Goal: Information Seeking & Learning: Check status

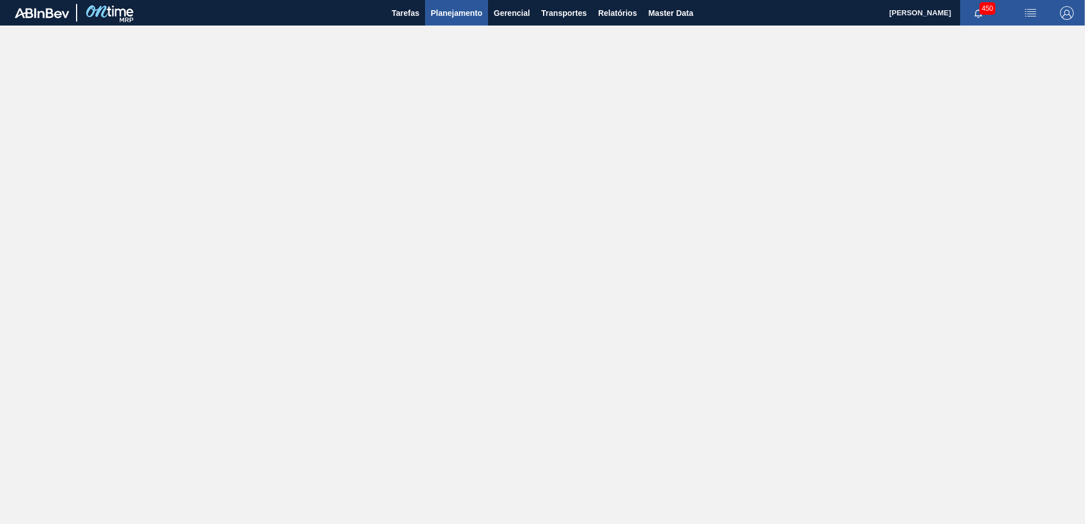
click at [455, 19] on span "Planejamento" at bounding box center [457, 13] width 52 height 14
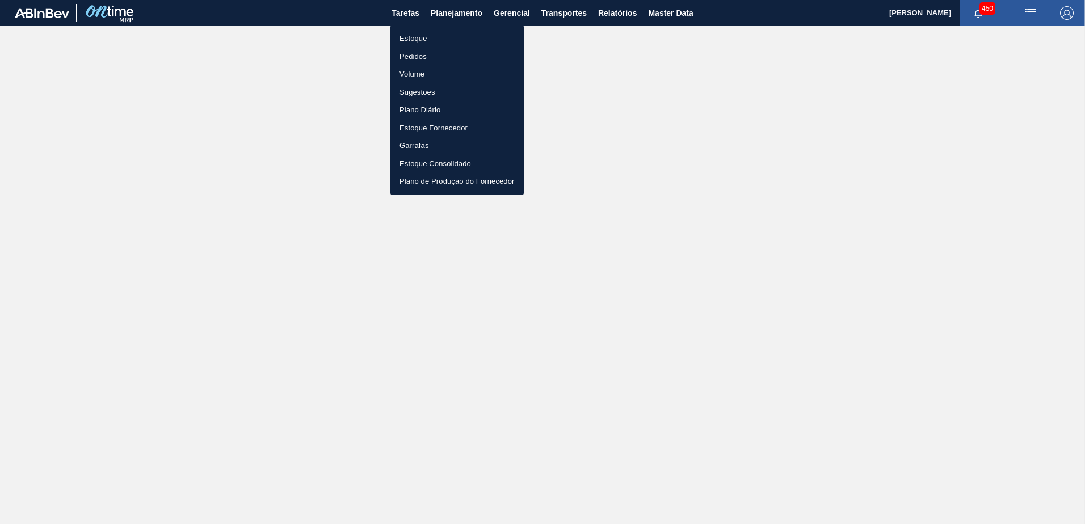
click at [452, 35] on li "Estoque" at bounding box center [456, 39] width 133 height 18
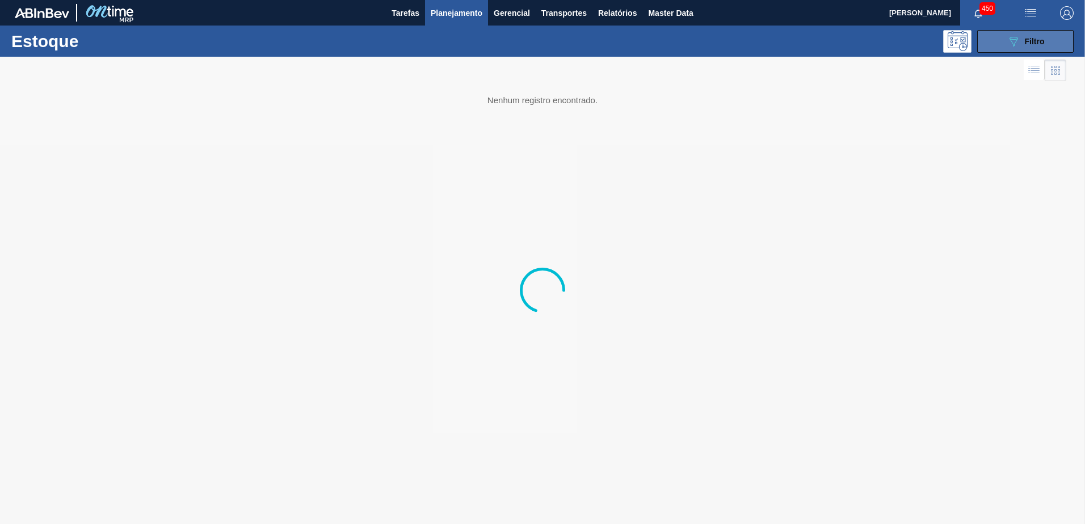
click at [995, 41] on button "089F7B8B-B2A5-4AFE-B5C0-19BA573D28AC Filtro" at bounding box center [1025, 41] width 96 height 23
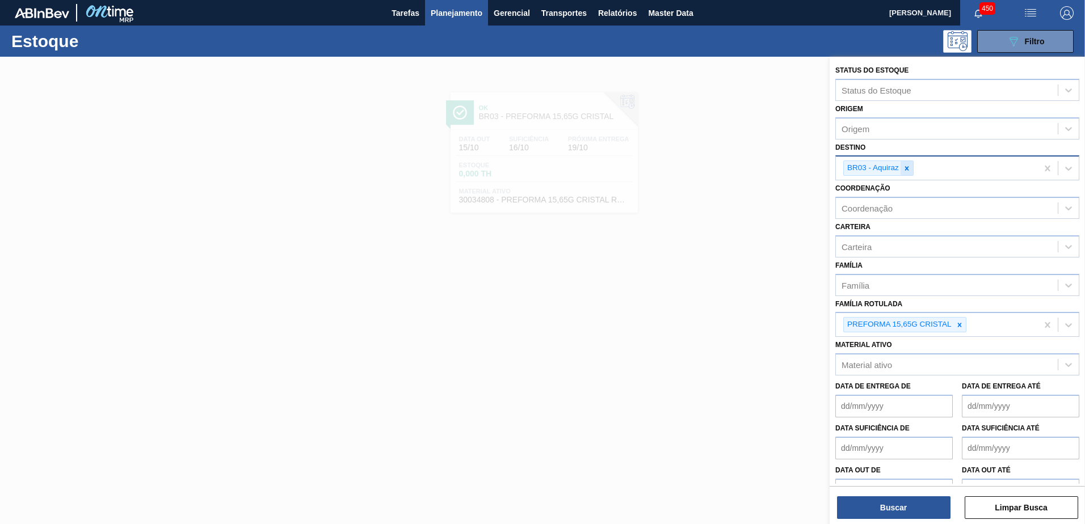
click at [904, 167] on icon at bounding box center [907, 169] width 8 height 8
click at [962, 322] on icon at bounding box center [960, 325] width 8 height 8
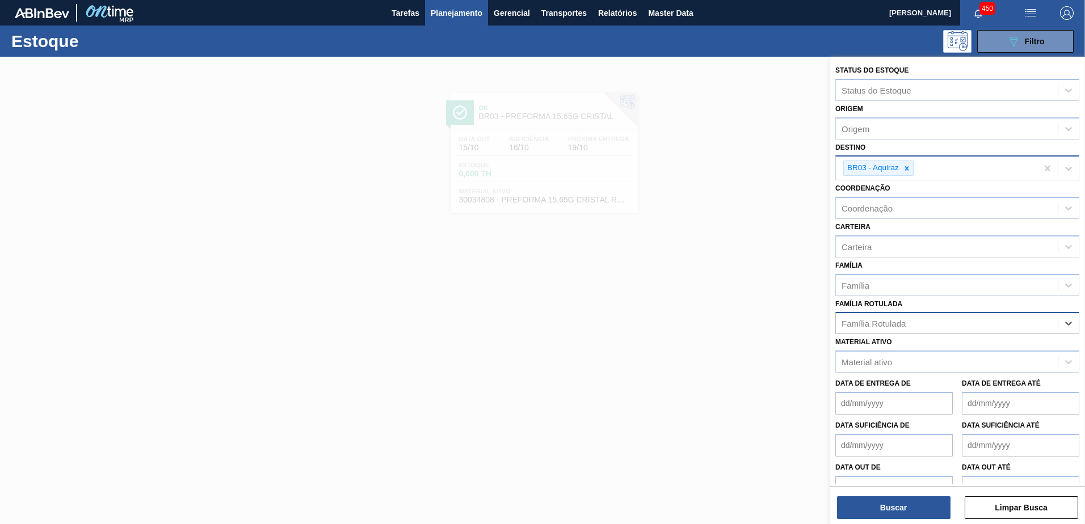
click at [939, 314] on div "Família Rotulada" at bounding box center [957, 323] width 244 height 22
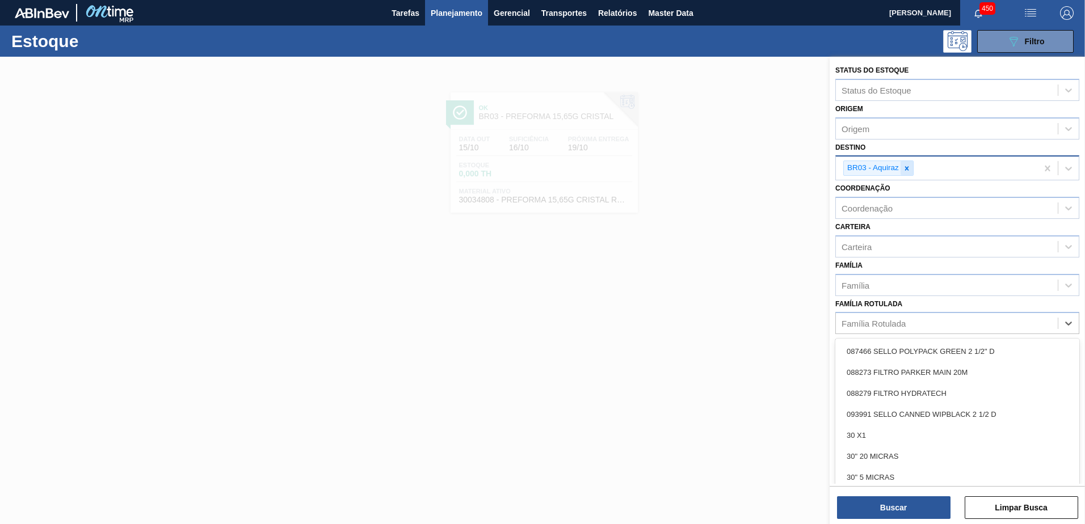
click at [910, 167] on icon at bounding box center [907, 169] width 8 height 8
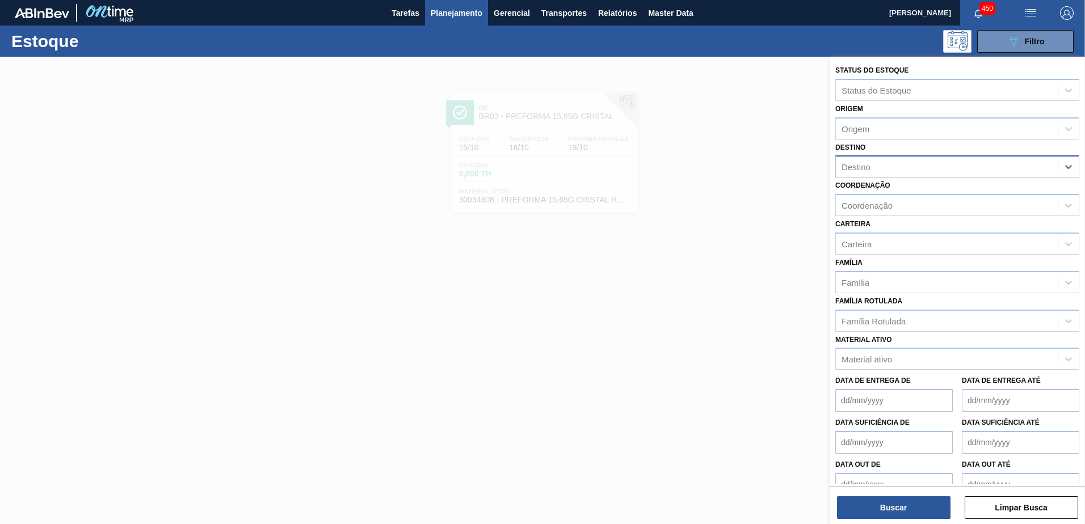
click at [907, 317] on div "Família Rotulada" at bounding box center [947, 321] width 222 height 16
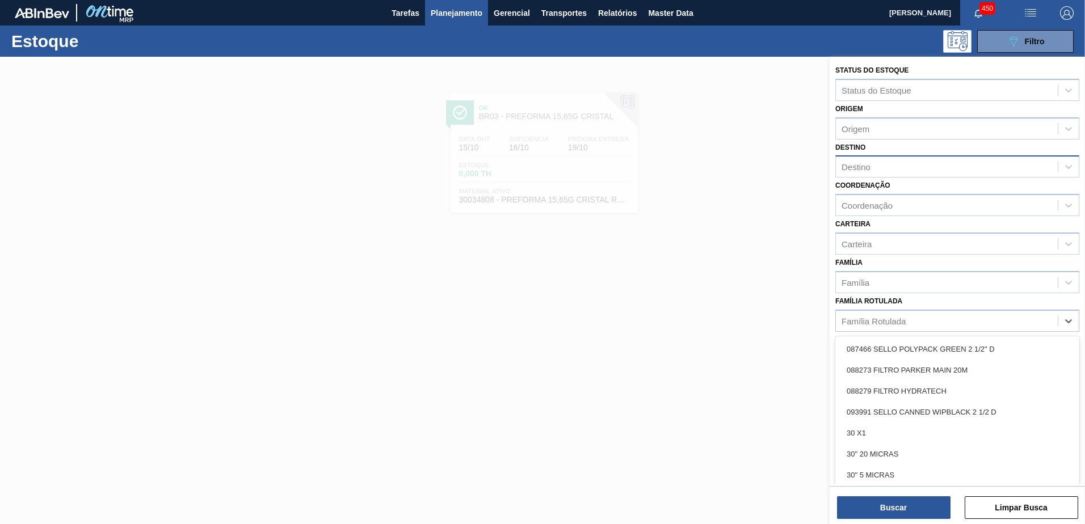
paste Rotulada "SUCO UVA PRESERVADO 255KG"
type Rotulada "SUCO UVA PRESERVADO 255KG"
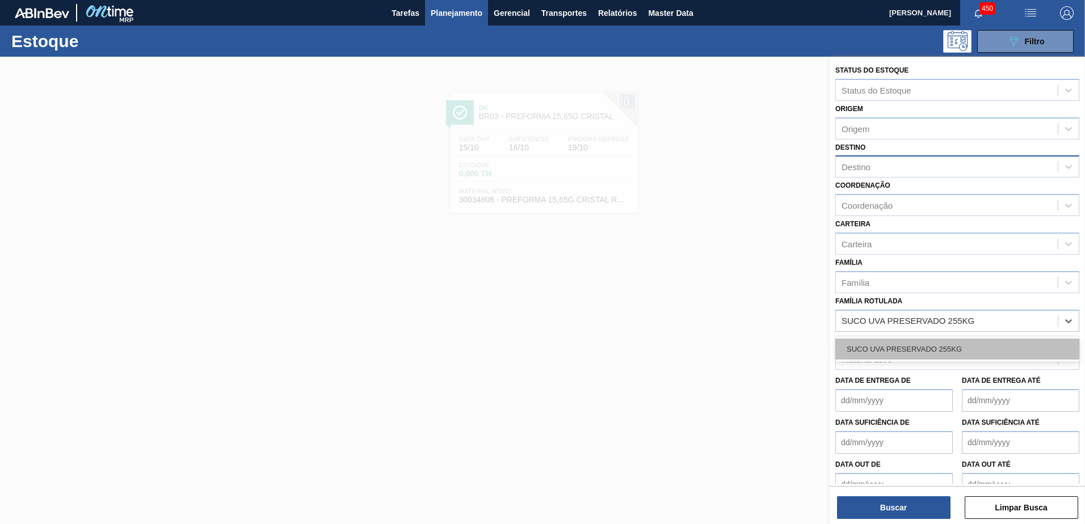
click at [914, 342] on div "SUCO UVA PRESERVADO 255KG" at bounding box center [957, 349] width 244 height 21
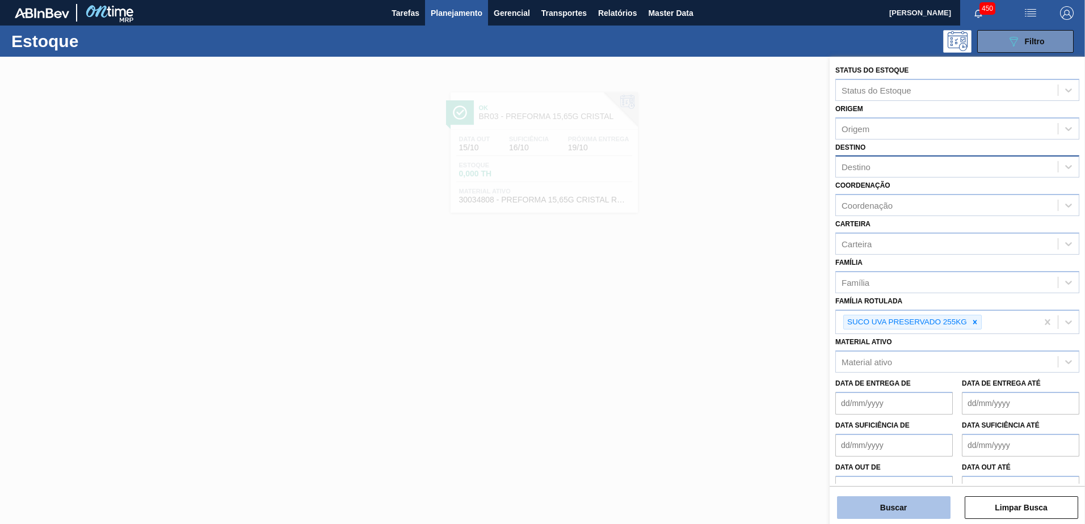
click at [899, 500] on button "Buscar" at bounding box center [893, 508] width 113 height 23
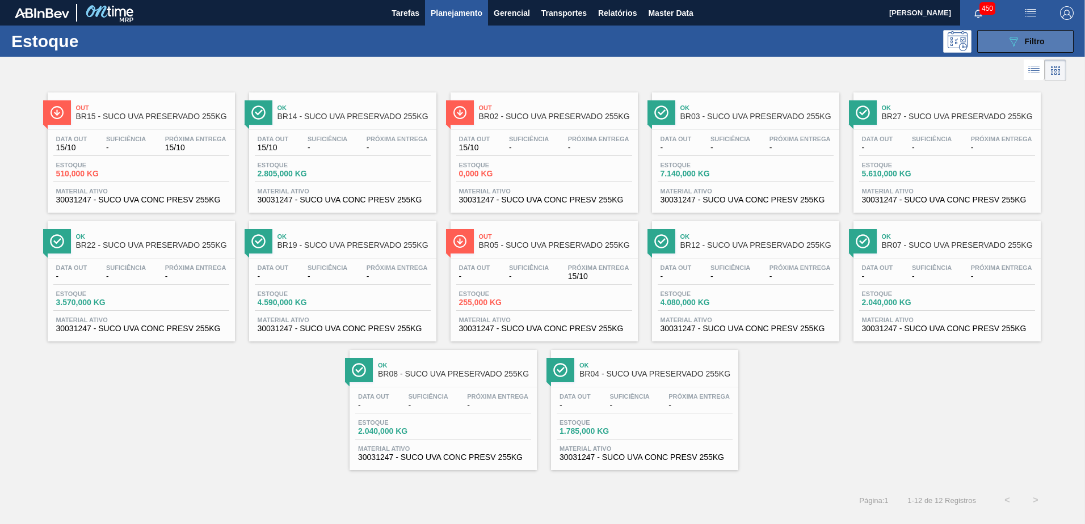
click at [1038, 44] on span "Filtro" at bounding box center [1035, 41] width 20 height 9
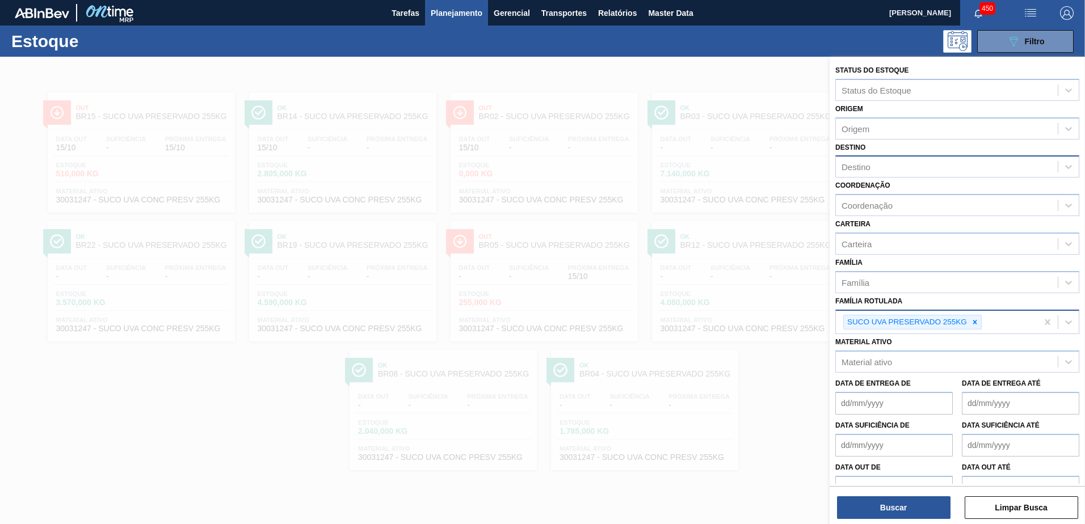
click at [973, 321] on icon at bounding box center [975, 322] width 8 height 8
paste Rotulada "ROLHA PLÁSTICA SUKITA NORMAL"
type Rotulada "ROLHA PLÁSTICA SUKITA NORMAL"
click at [897, 343] on div "ROLHA PLÁSTICA SUKITA NORMAL" at bounding box center [957, 349] width 244 height 21
click at [883, 510] on button "Buscar" at bounding box center [893, 508] width 113 height 23
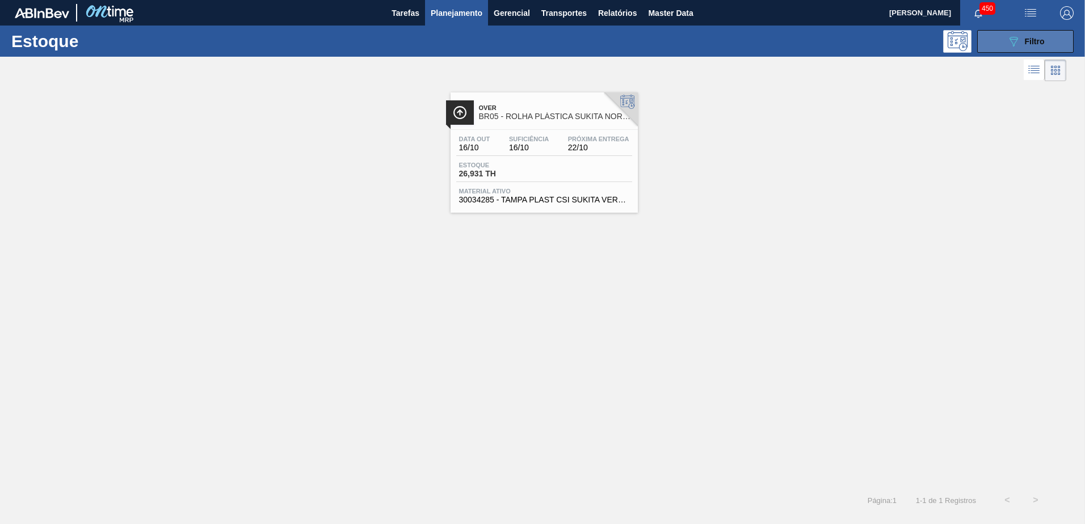
click at [1026, 39] on span "Filtro" at bounding box center [1035, 41] width 20 height 9
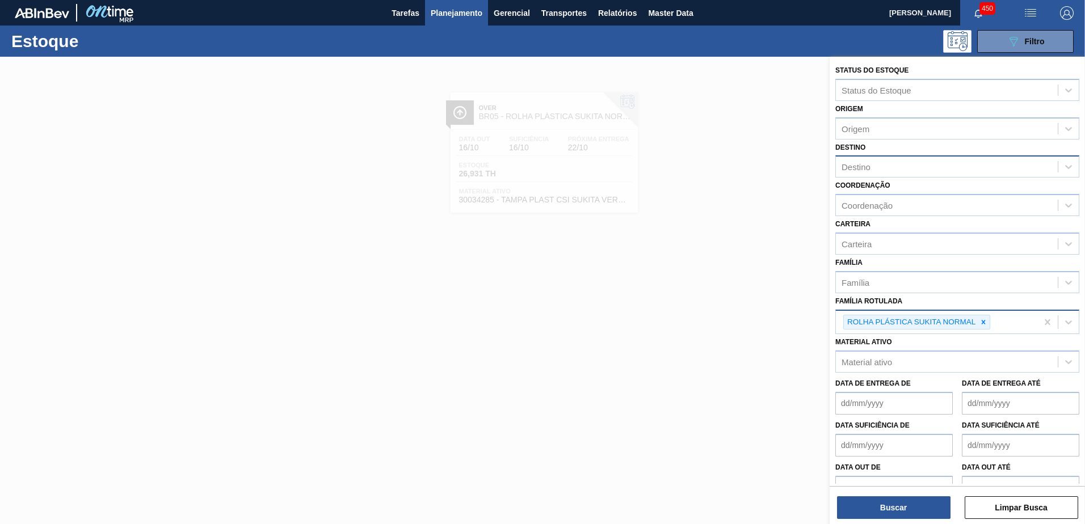
drag, startPoint x: 983, startPoint y: 321, endPoint x: 953, endPoint y: 323, distance: 30.2
click at [983, 321] on icon at bounding box center [983, 322] width 8 height 8
click at [898, 325] on div "Família Rotulada" at bounding box center [873, 321] width 64 height 10
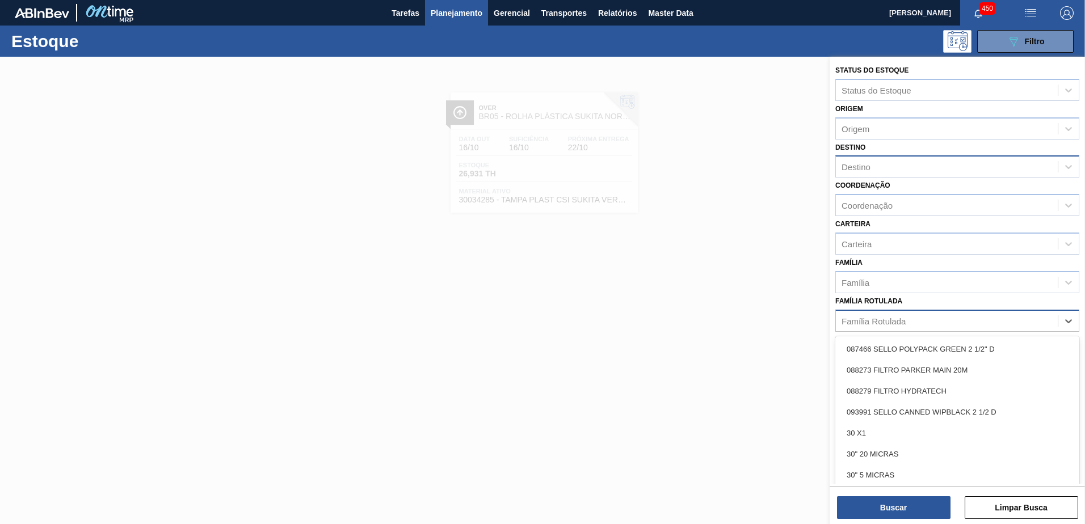
paste Rotulada "RÓTULO PLÁSTICO GCA 1L H"
type Rotulada "RÓTULO PLÁSTICO GCA 1L H"
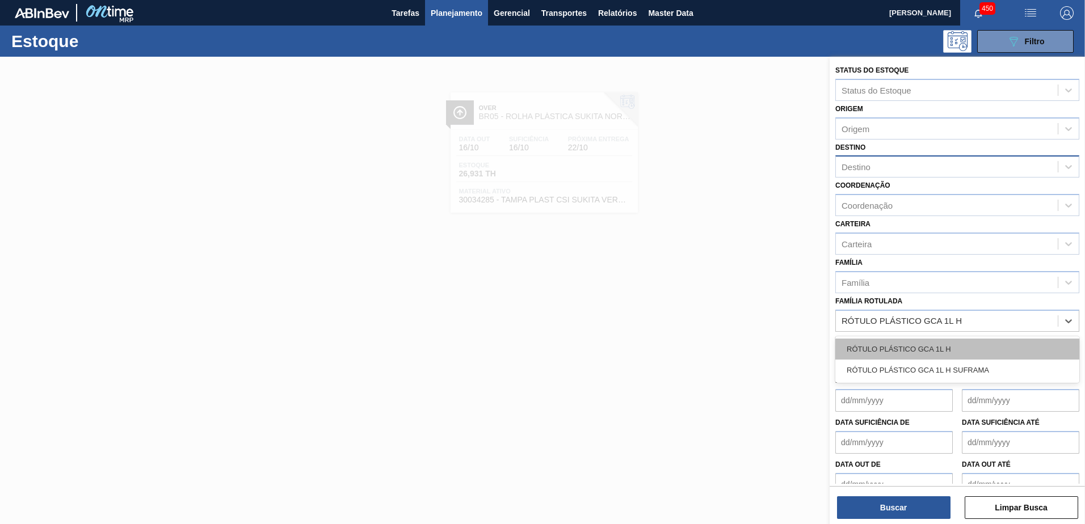
click at [949, 346] on div "RÓTULO PLÁSTICO GCA 1L H" at bounding box center [957, 349] width 244 height 21
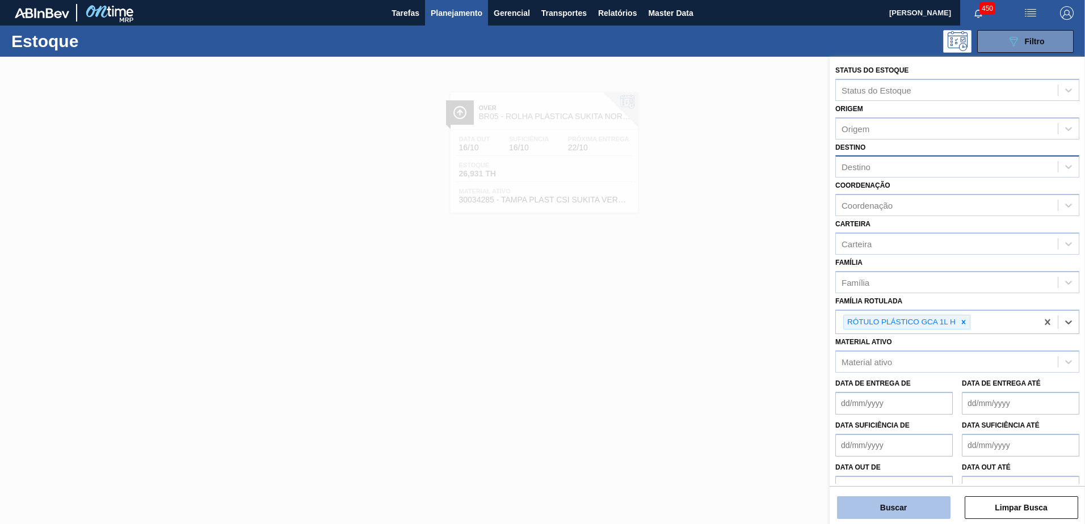
click at [907, 508] on button "Buscar" at bounding box center [893, 508] width 113 height 23
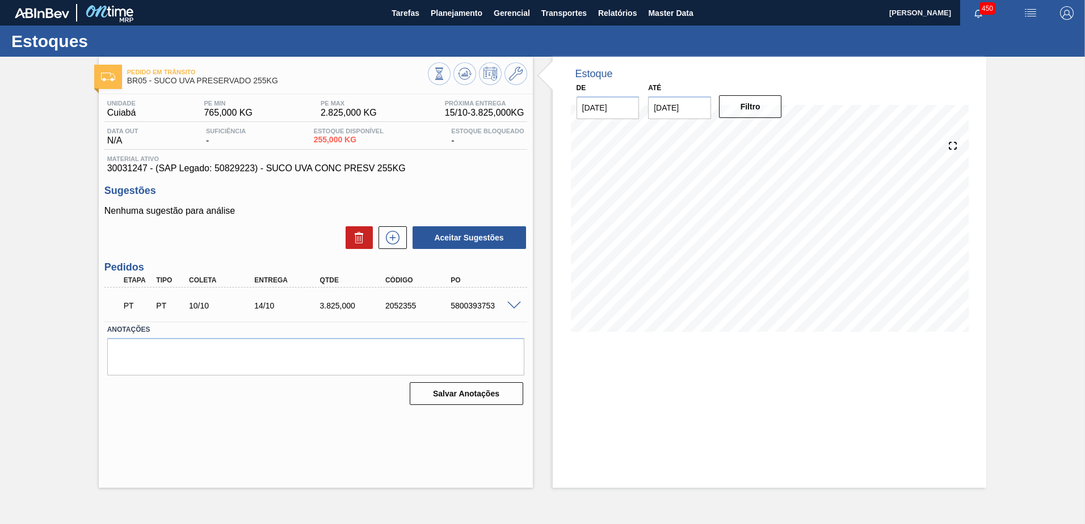
click at [519, 306] on span at bounding box center [514, 306] width 14 height 9
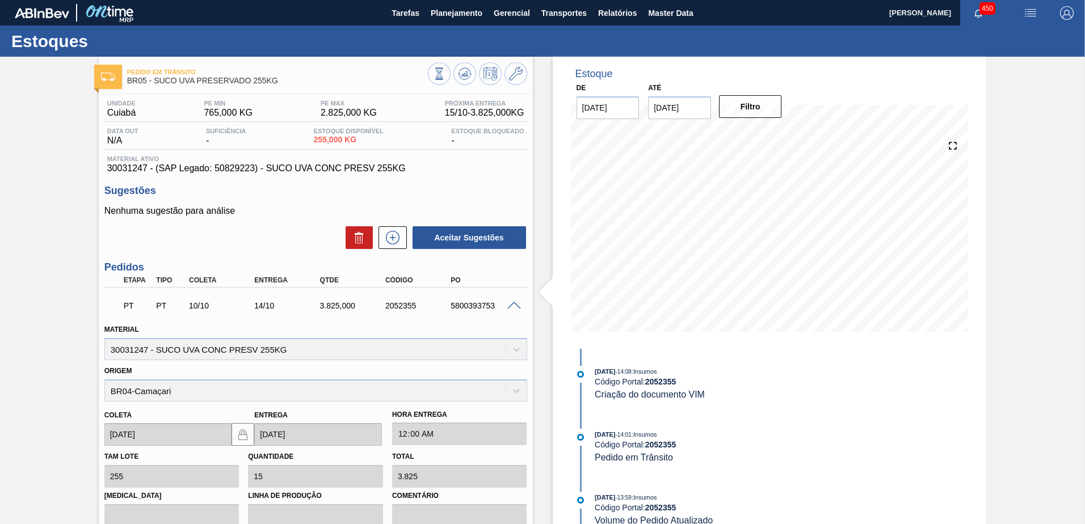
click at [670, 109] on input "29/10/2025" at bounding box center [679, 107] width 63 height 23
click at [773, 246] on div "1" at bounding box center [771, 244] width 15 height 15
type input "[DATE]"
click at [738, 108] on button "Filtro" at bounding box center [750, 106] width 63 height 23
drag, startPoint x: 305, startPoint y: 141, endPoint x: 384, endPoint y: 141, distance: 79.4
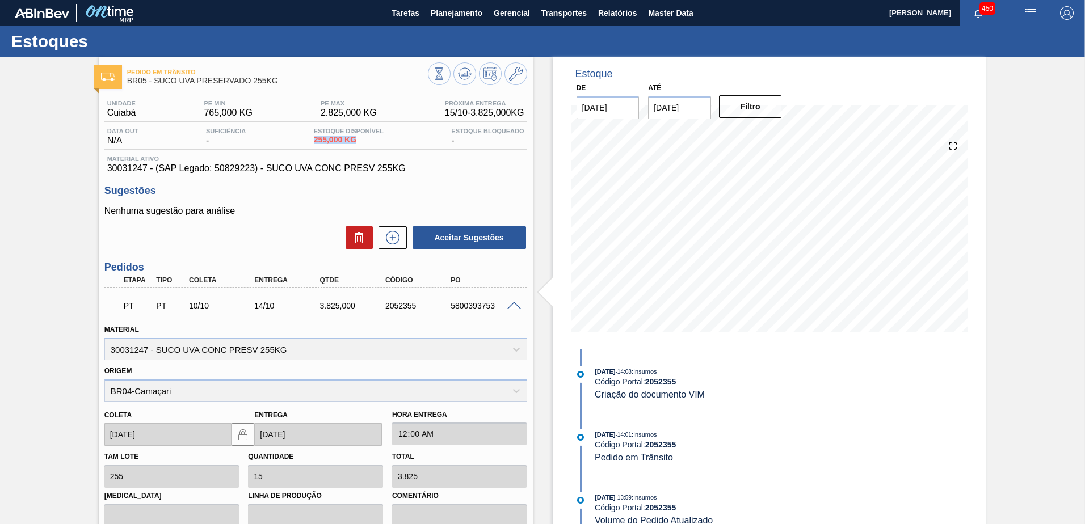
click at [384, 141] on div "Data out N/A Suficiência - Estoque Disponível 255,000 KG Estoque Bloqueado -" at bounding box center [315, 139] width 423 height 22
click at [388, 141] on div "Data out N/A Suficiência - Estoque Disponível 255,000 KG Estoque Bloqueado -" at bounding box center [315, 139] width 423 height 22
click at [514, 302] on span at bounding box center [514, 306] width 14 height 9
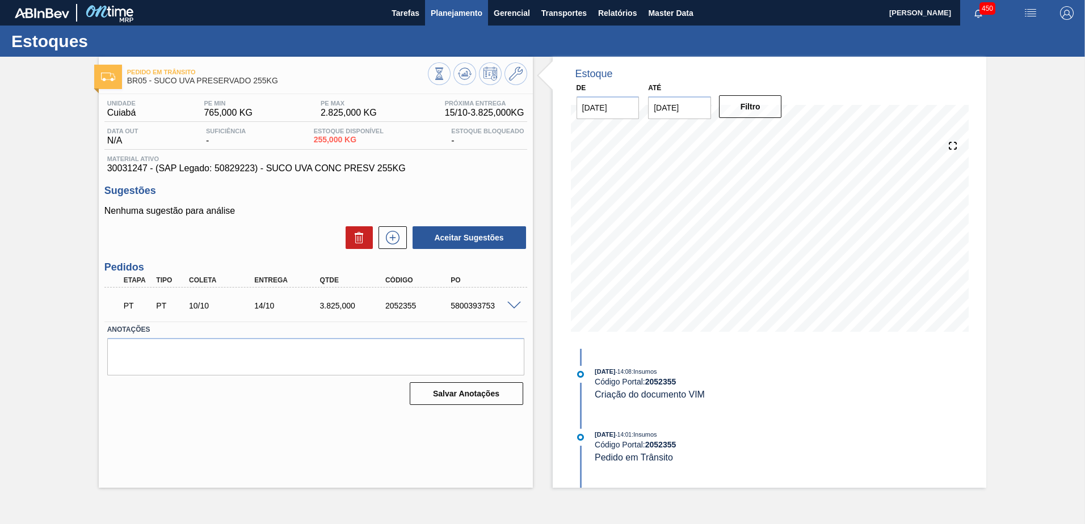
click at [450, 21] on button "Planejamento" at bounding box center [456, 13] width 63 height 26
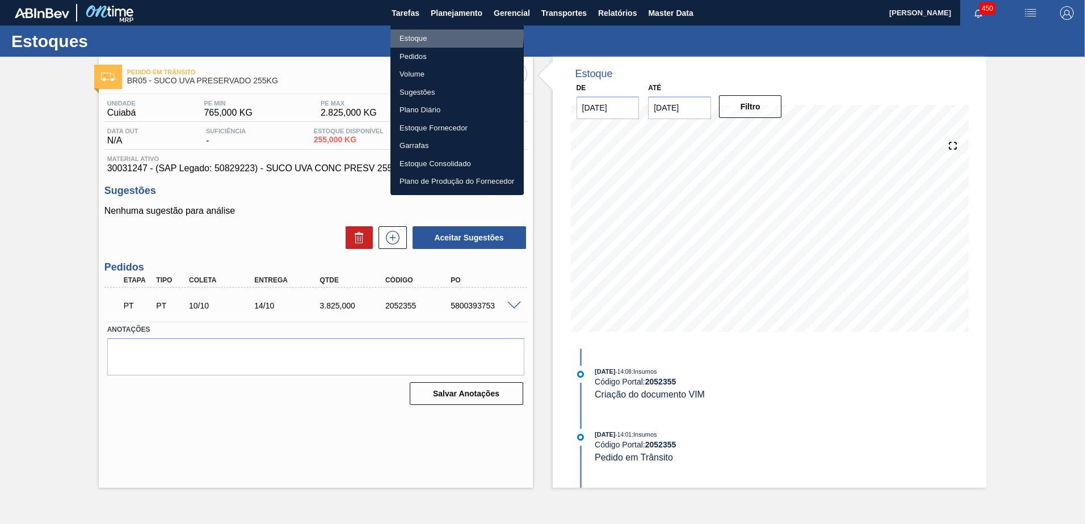
drag, startPoint x: 431, startPoint y: 35, endPoint x: 461, endPoint y: 36, distance: 29.5
click at [431, 35] on li "Estoque" at bounding box center [456, 39] width 133 height 18
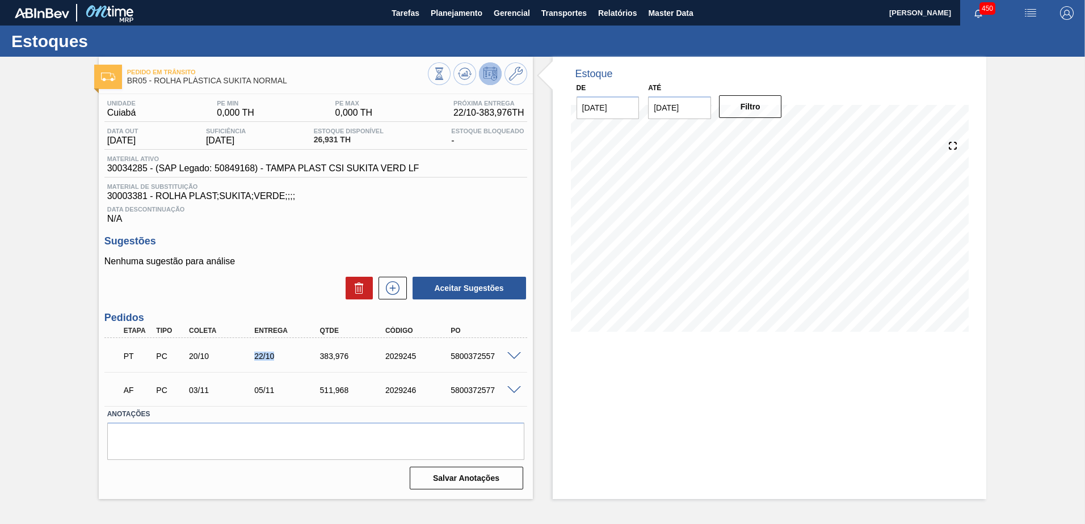
drag, startPoint x: 249, startPoint y: 355, endPoint x: 309, endPoint y: 352, distance: 60.2
click at [308, 352] on div "PT PC 20/10 22/10 383,976 2029245 5800372557" at bounding box center [312, 355] width 393 height 23
drag, startPoint x: 309, startPoint y: 352, endPoint x: 291, endPoint y: 356, distance: 18.5
click at [291, 356] on div "22/10" at bounding box center [287, 356] width 73 height 9
click at [289, 356] on div "22/10" at bounding box center [287, 356] width 73 height 9
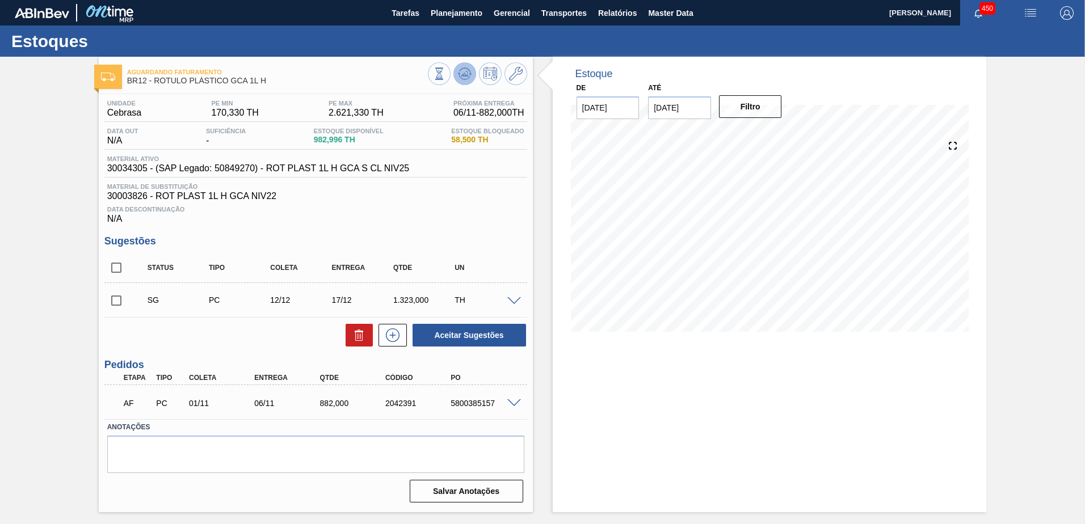
click at [464, 76] on icon at bounding box center [464, 73] width 7 height 5
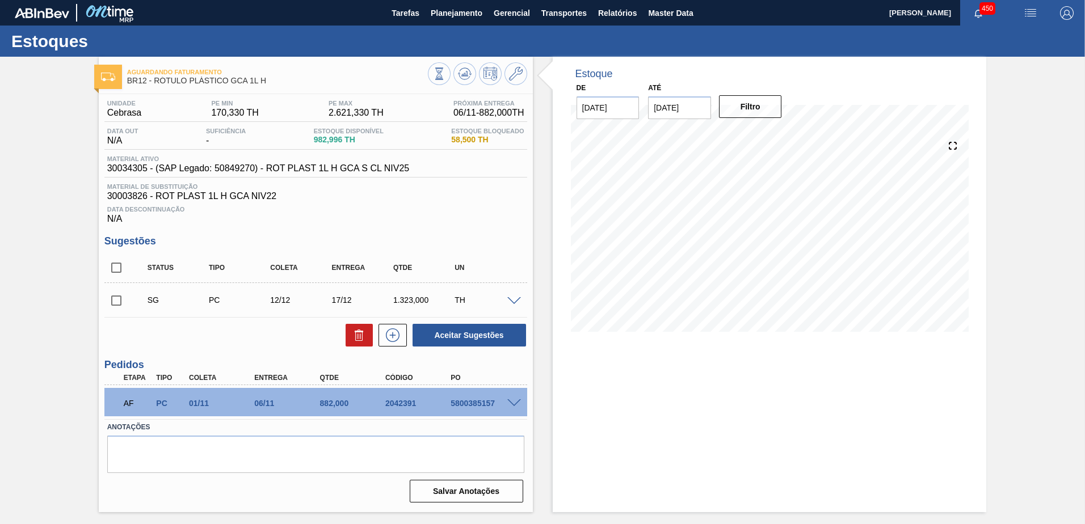
click at [116, 300] on input "checkbox" at bounding box center [116, 301] width 24 height 24
checkbox input "true"
click at [668, 110] on input "[DATE]" at bounding box center [679, 107] width 63 height 23
click at [773, 256] on div "6" at bounding box center [771, 263] width 15 height 15
type input "[DATE]"
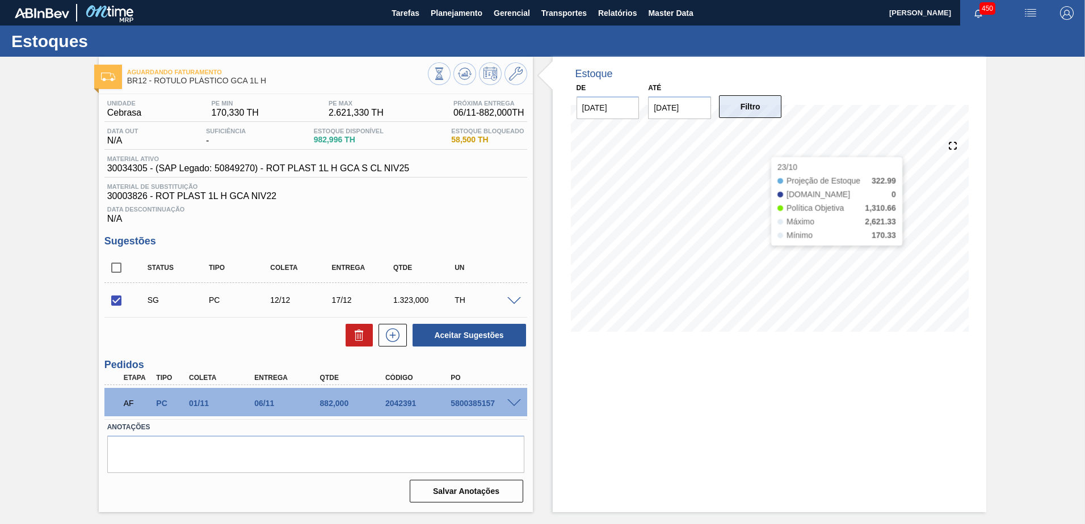
click at [753, 112] on button "Filtro" at bounding box center [750, 106] width 63 height 23
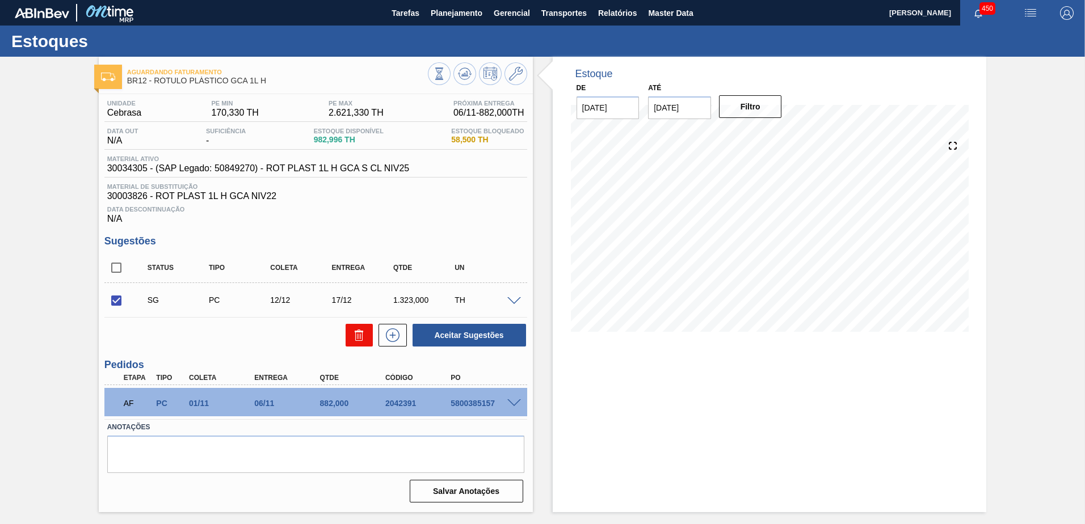
click at [358, 333] on icon at bounding box center [359, 336] width 14 height 14
checkbox input "false"
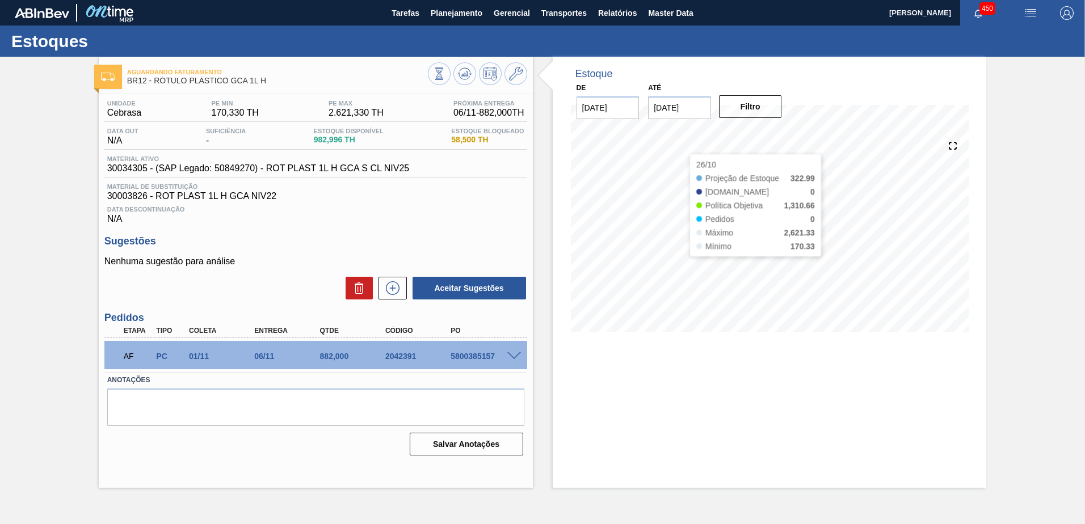
click at [685, 111] on input "[DATE]" at bounding box center [679, 107] width 63 height 23
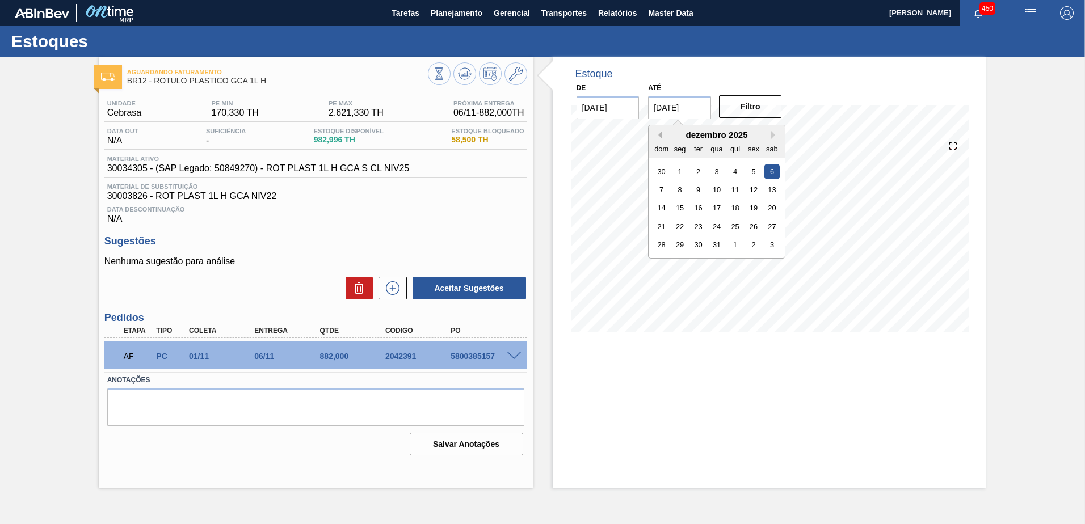
click at [658, 135] on button "Previous Month" at bounding box center [658, 135] width 8 height 8
click at [771, 188] on div "8" at bounding box center [771, 189] width 15 height 15
type input "[DATE]"
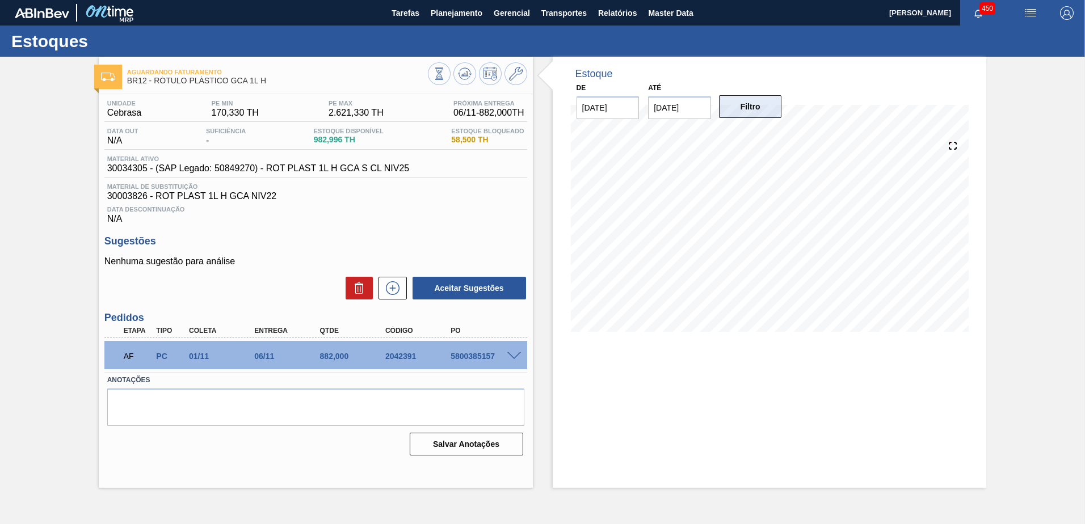
click at [751, 114] on button "Filtro" at bounding box center [750, 106] width 63 height 23
click at [441, 74] on icon at bounding box center [439, 74] width 12 height 12
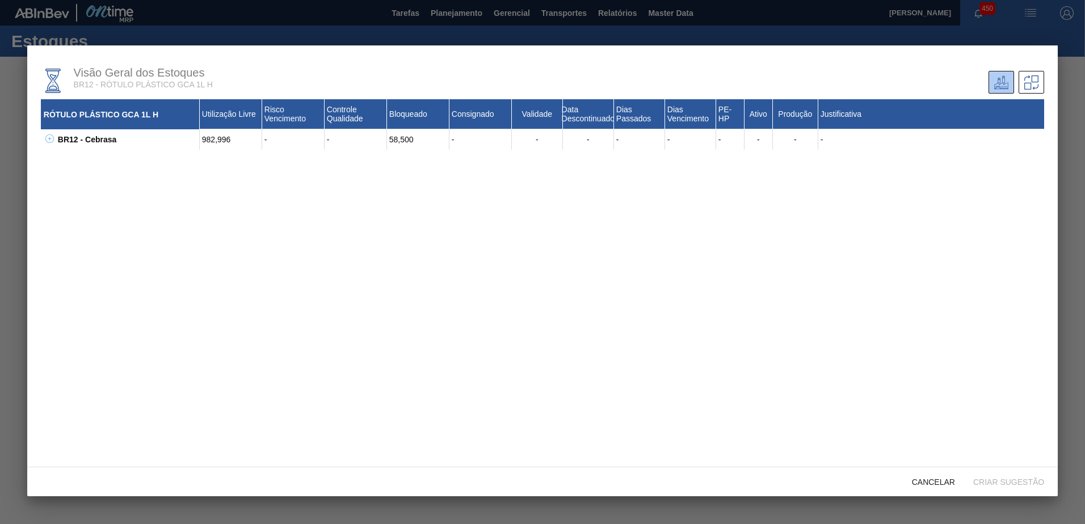
click at [51, 138] on icon at bounding box center [49, 138] width 9 height 9
click at [66, 180] on icon at bounding box center [64, 179] width 9 height 9
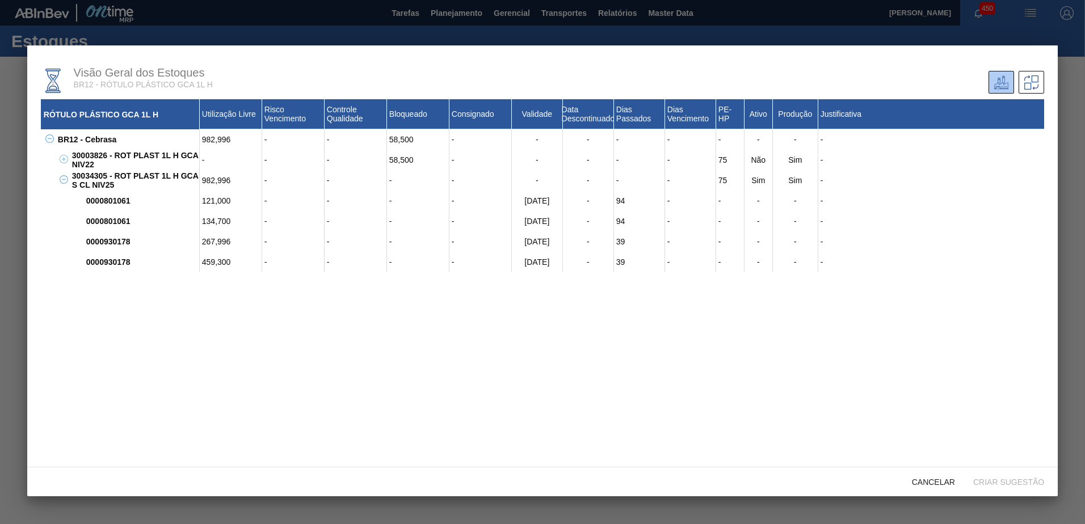
click at [62, 159] on icon at bounding box center [64, 159] width 9 height 9
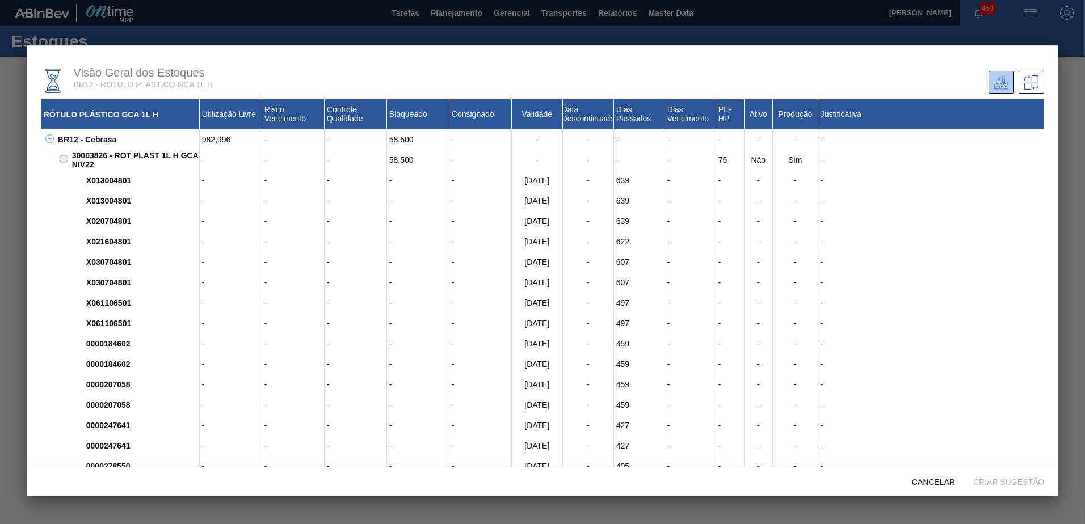
click at [61, 160] on icon at bounding box center [64, 159] width 9 height 9
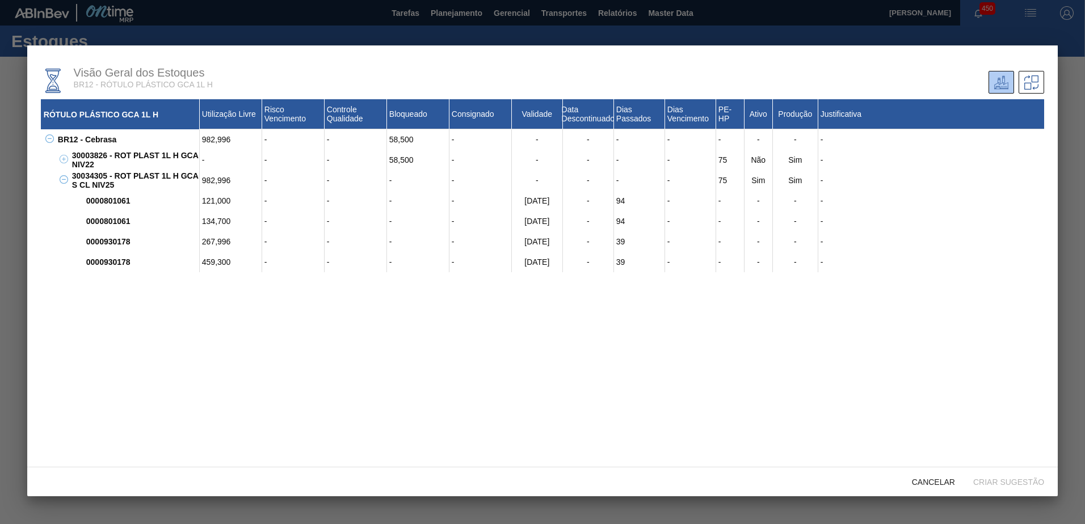
click at [10, 126] on div at bounding box center [542, 262] width 1085 height 524
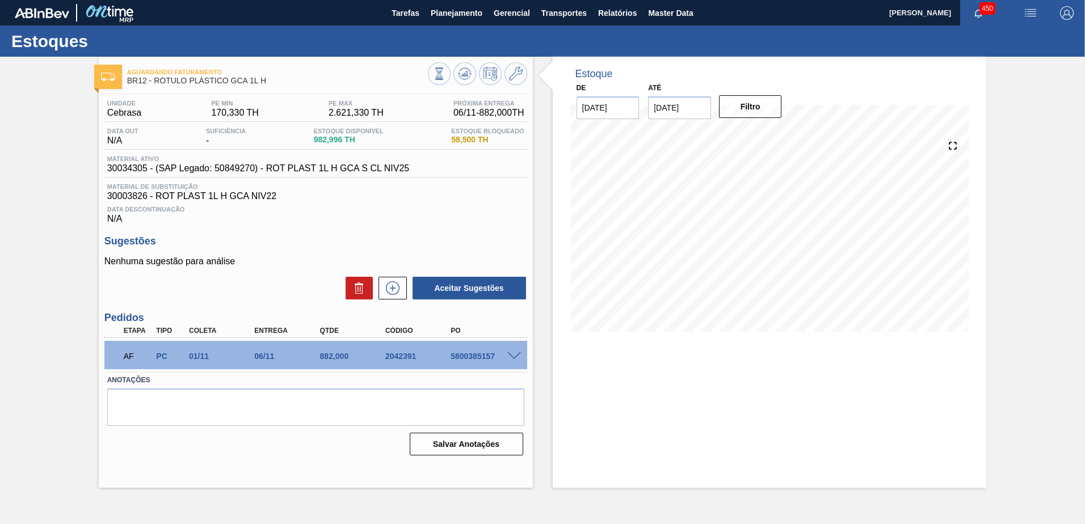
click at [91, 226] on div "Aguardando Faturamento BR12 - RÓTULO PLÁSTICO GCA 1L H Unidade Cebrasa PE MIN 1…" at bounding box center [542, 272] width 1085 height 431
drag, startPoint x: 453, startPoint y: 139, endPoint x: 504, endPoint y: 131, distance: 52.3
click at [504, 131] on div "Estoque Bloqueado 58,500 TH" at bounding box center [487, 137] width 78 height 18
drag, startPoint x: 504, startPoint y: 131, endPoint x: 499, endPoint y: 142, distance: 13.0
click at [500, 138] on span "58,500 TH" at bounding box center [487, 140] width 73 height 9
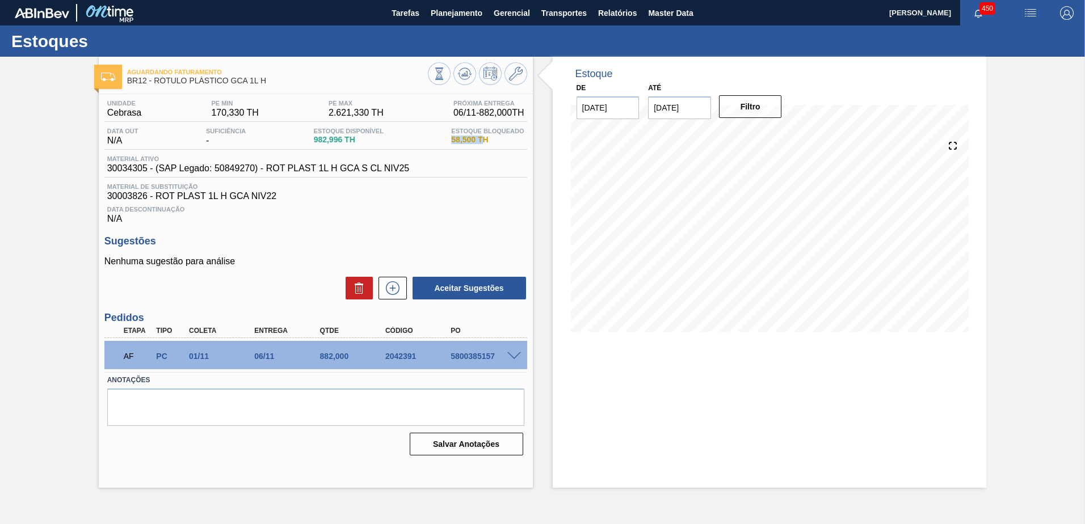
drag, startPoint x: 451, startPoint y: 138, endPoint x: 441, endPoint y: 136, distance: 9.9
click at [441, 136] on div "Data out N/A Suficiência - Estoque Disponível 982,996 TH Estoque Bloqueado 58,5…" at bounding box center [315, 139] width 423 height 22
drag, startPoint x: 441, startPoint y: 136, endPoint x: 517, endPoint y: 146, distance: 76.2
click at [515, 145] on div "Estoque Bloqueado 58,500 TH" at bounding box center [487, 137] width 78 height 18
